Goal: Navigation & Orientation: Go to known website

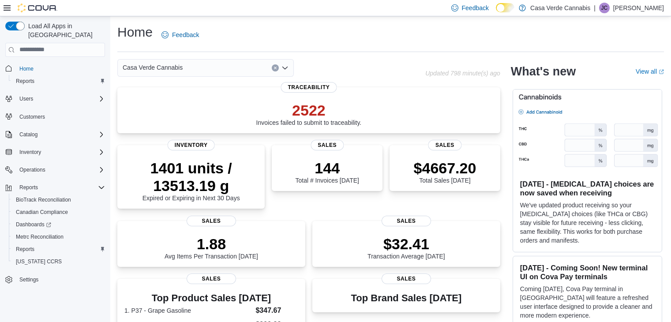
scroll to position [106, 0]
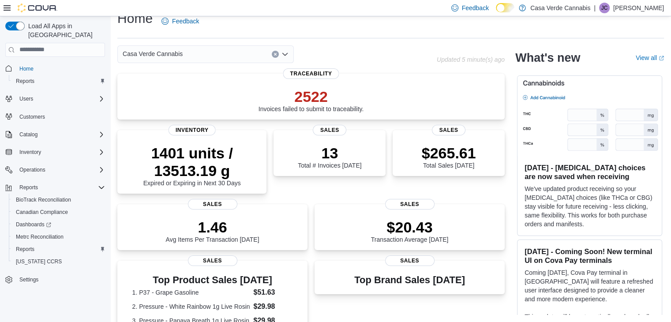
scroll to position [94, 0]
